Goal: Communication & Community: Answer question/provide support

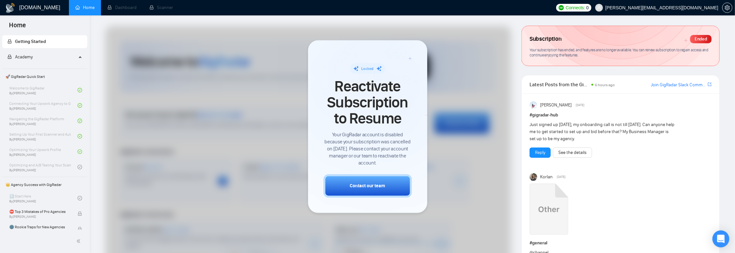
click at [722, 239] on icon "Open Intercom Messenger" at bounding box center [720, 239] width 7 height 8
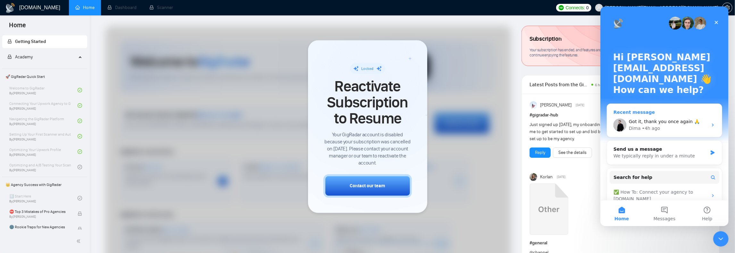
click at [663, 127] on div "Dima • 4h ago" at bounding box center [668, 128] width 79 height 7
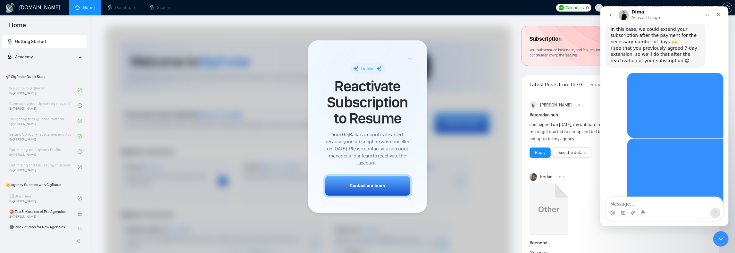
scroll to position [719, 0]
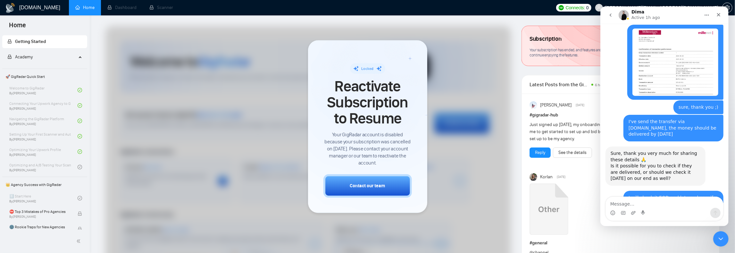
click at [632, 201] on textarea "Message…" at bounding box center [664, 202] width 117 height 11
click at [657, 206] on textarea "I'm confirming that" at bounding box center [664, 202] width 117 height 11
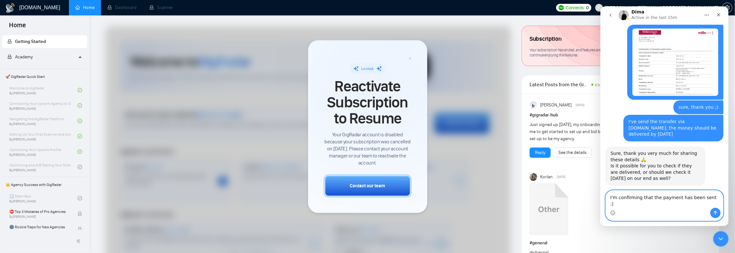
scroll to position [726, 0]
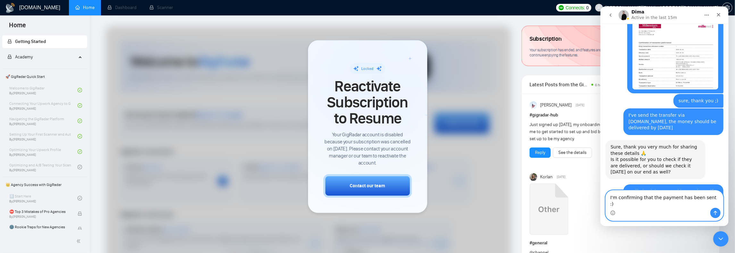
type textarea "I'm confirming that the payment has been sent :)"
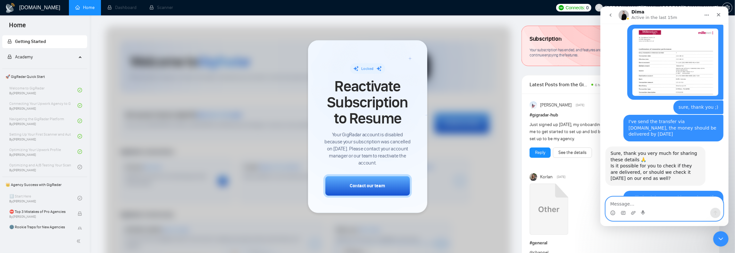
scroll to position [744, 0]
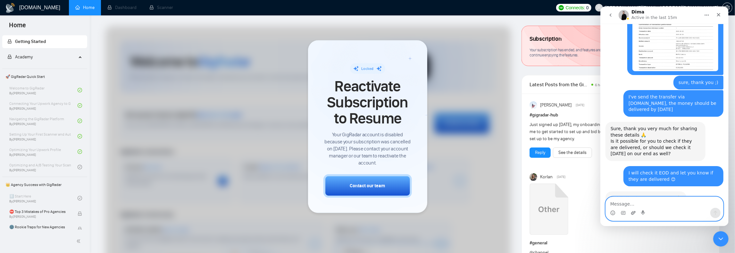
click at [632, 214] on icon "Upload attachment" at bounding box center [633, 212] width 5 height 5
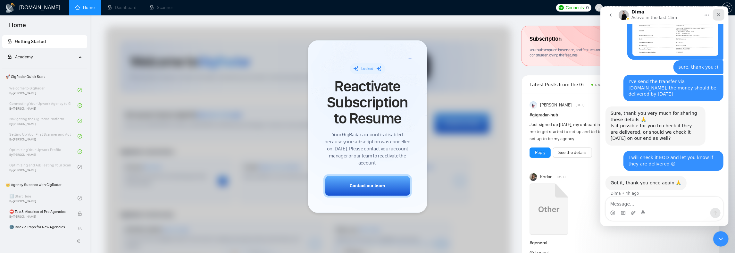
click at [720, 14] on icon "Close" at bounding box center [718, 14] width 5 height 5
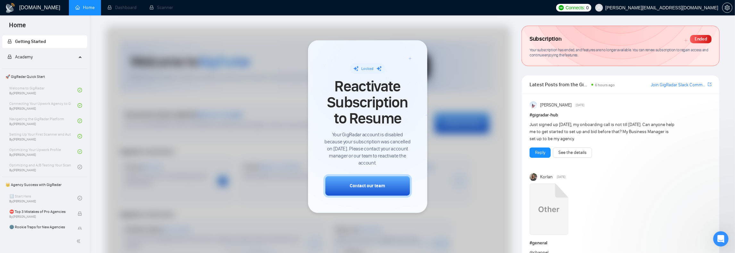
scroll to position [50, 0]
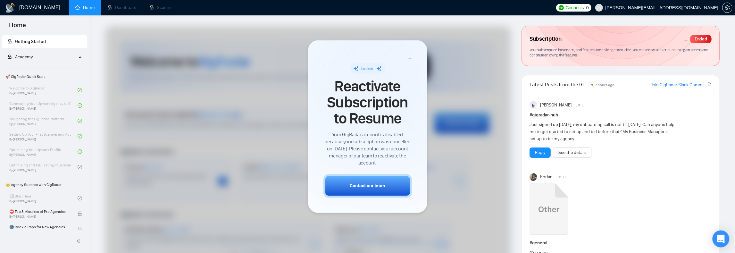
click at [721, 239] on icon "Open Intercom Messenger" at bounding box center [720, 239] width 7 height 8
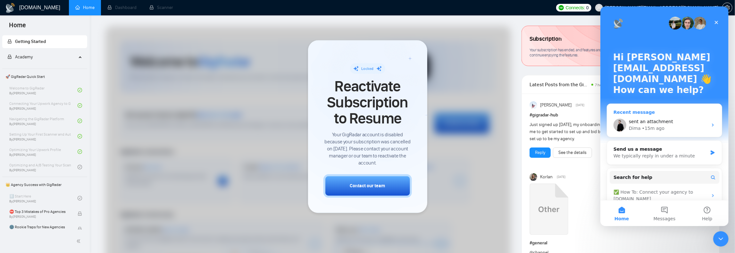
click at [686, 122] on div "sent an attachment" at bounding box center [668, 121] width 79 height 7
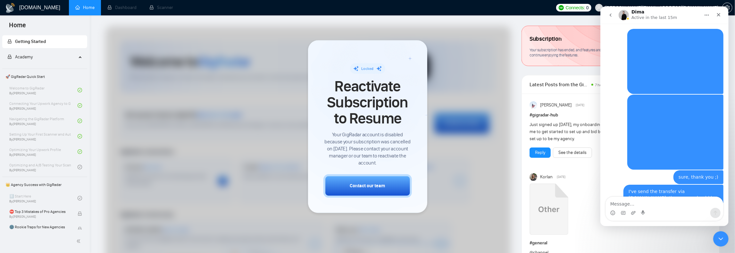
scroll to position [759, 0]
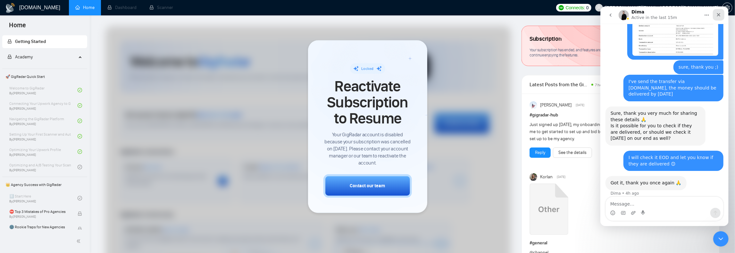
click at [719, 14] on icon "Close" at bounding box center [719, 15] width 4 height 4
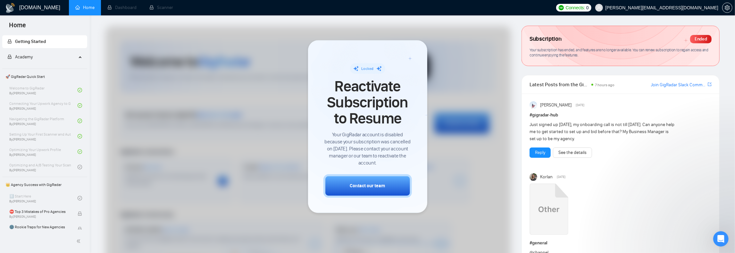
scroll to position [50, 0]
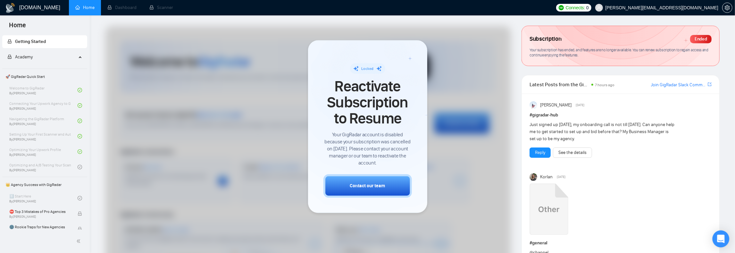
click at [717, 235] on icon "Open Intercom Messenger" at bounding box center [721, 239] width 8 height 8
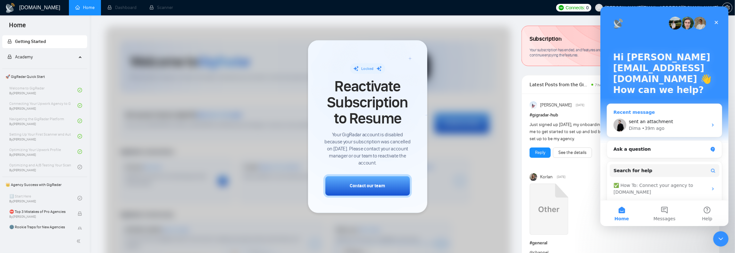
click at [686, 125] on div "Dima • 39m ago" at bounding box center [668, 128] width 79 height 7
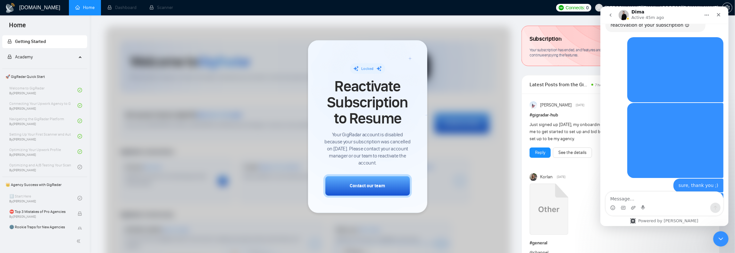
scroll to position [765, 0]
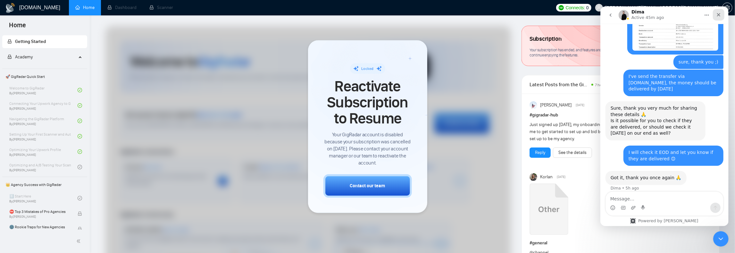
click at [720, 15] on icon "Close" at bounding box center [718, 14] width 5 height 5
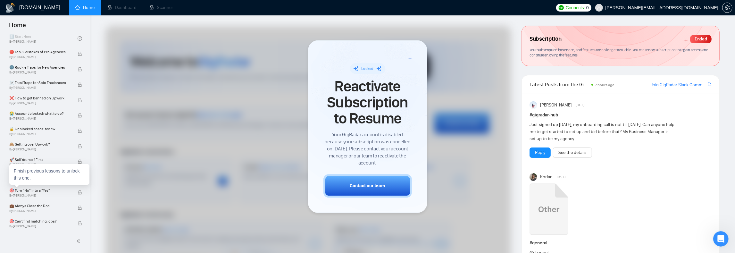
scroll to position [391, 0]
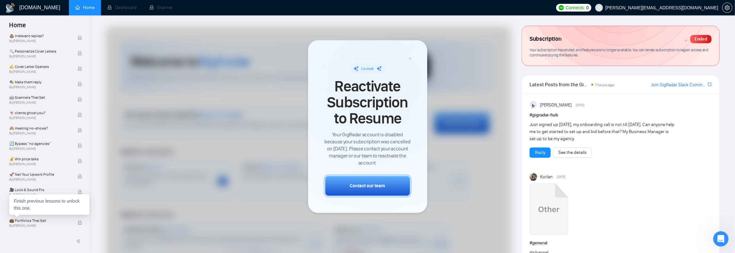
click at [27, 204] on div "Finish previous lessons to unlock this one." at bounding box center [49, 204] width 80 height 21
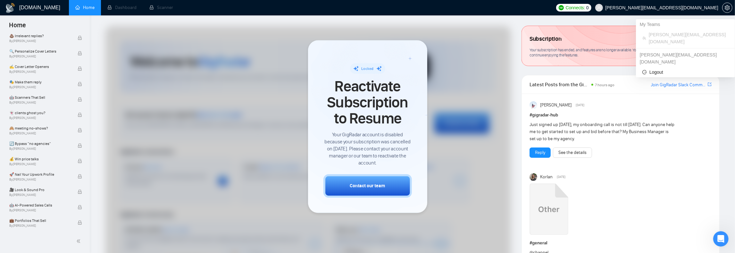
click at [681, 13] on span "[PERSON_NAME][EMAIL_ADDRESS][DOMAIN_NAME]" at bounding box center [656, 7] width 131 height 21
